Goal: Browse casually: Explore the website without a specific task or goal

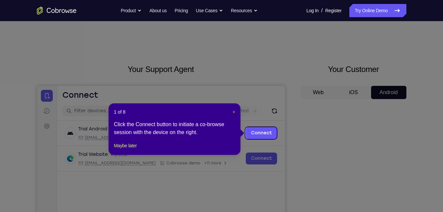
click at [235, 110] on span "×" at bounding box center [234, 111] width 3 height 5
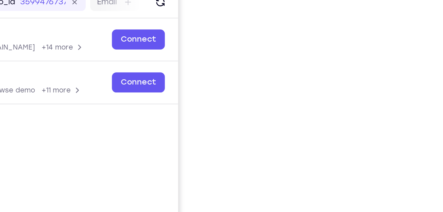
scroll to position [75, 0]
